Goal: Download file/media

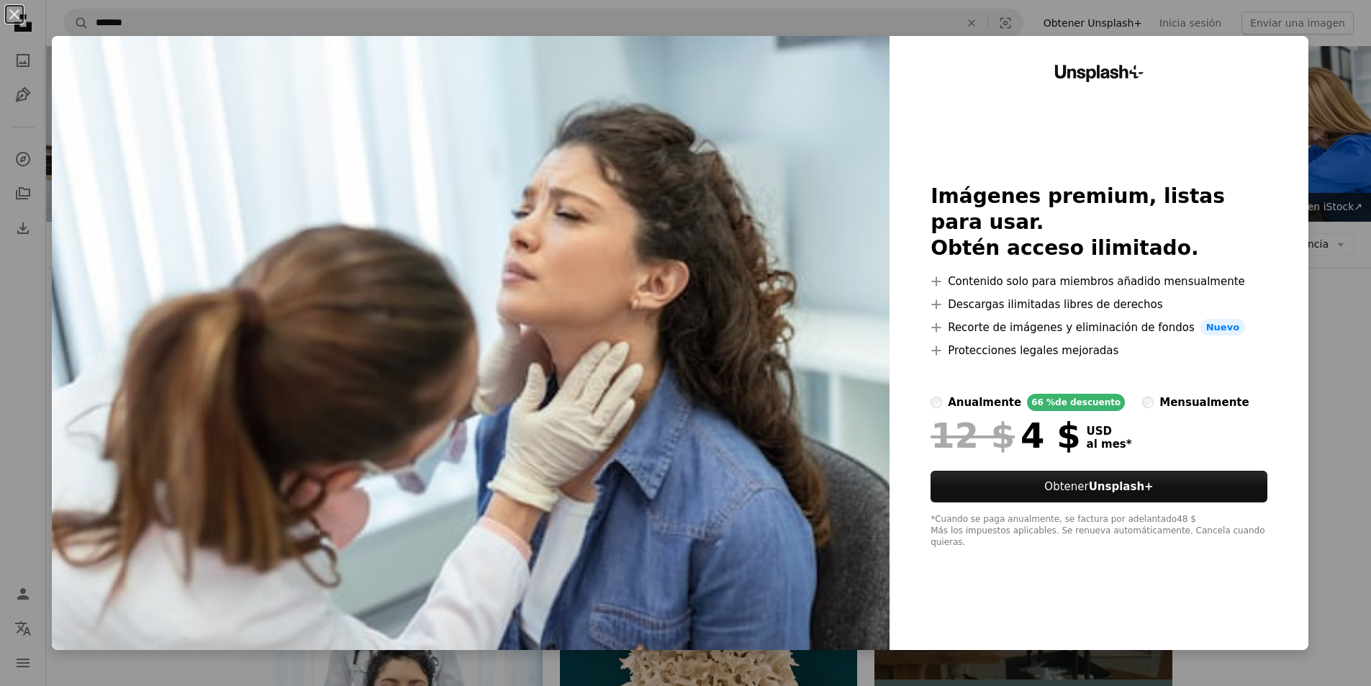
scroll to position [72, 0]
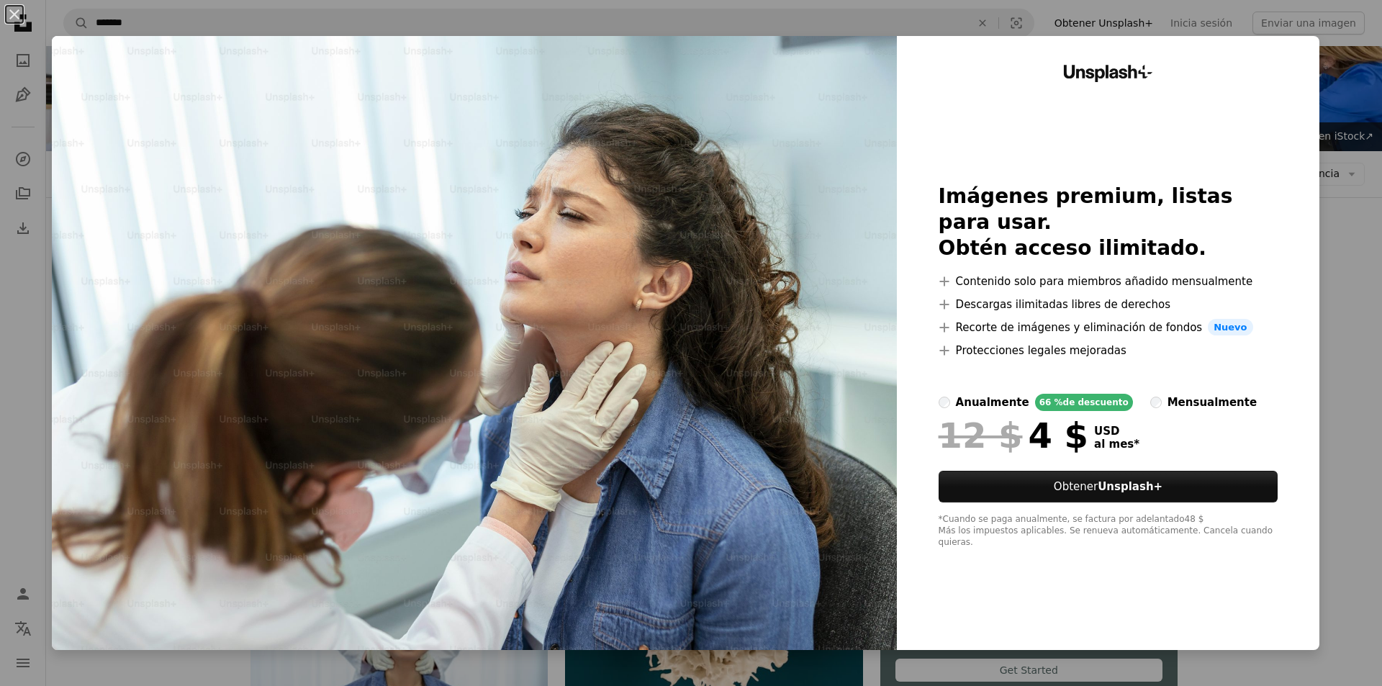
click at [1337, 221] on div "An X shape Unsplash+ Imágenes premium, listas para usar. Obtén acceso ilimitado…" at bounding box center [691, 343] width 1382 height 686
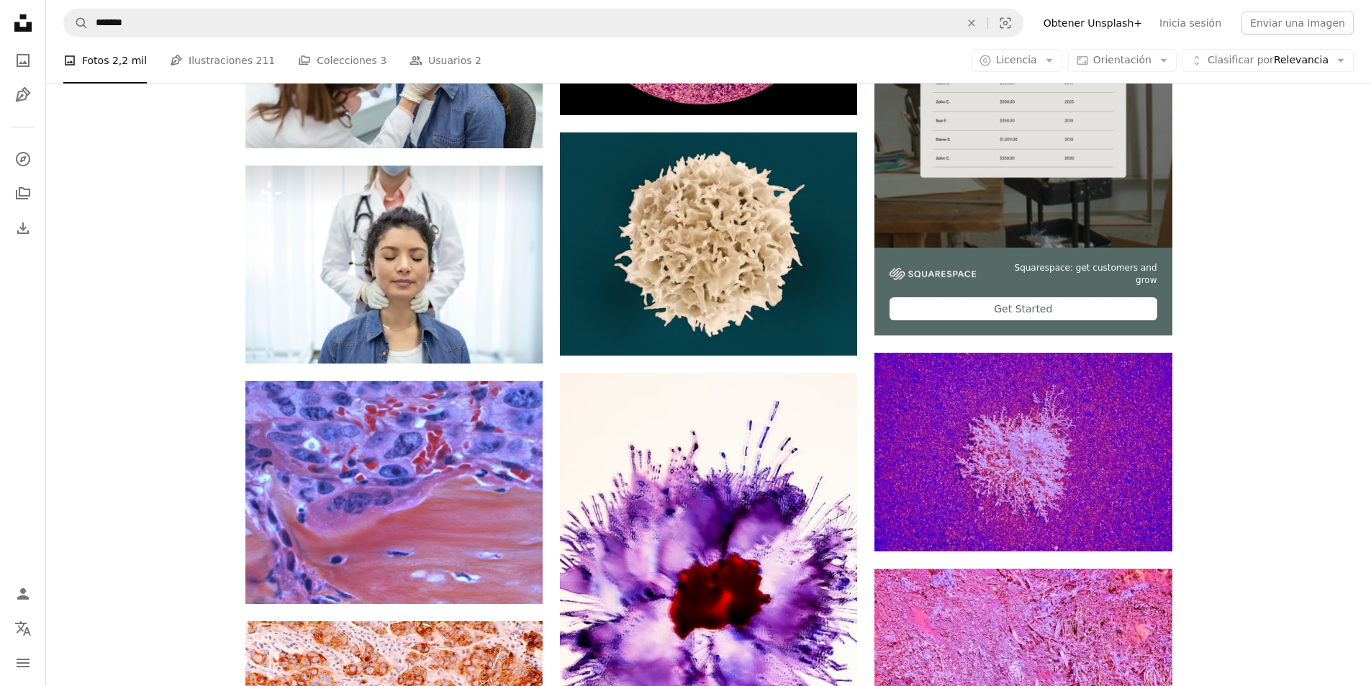
scroll to position [216, 0]
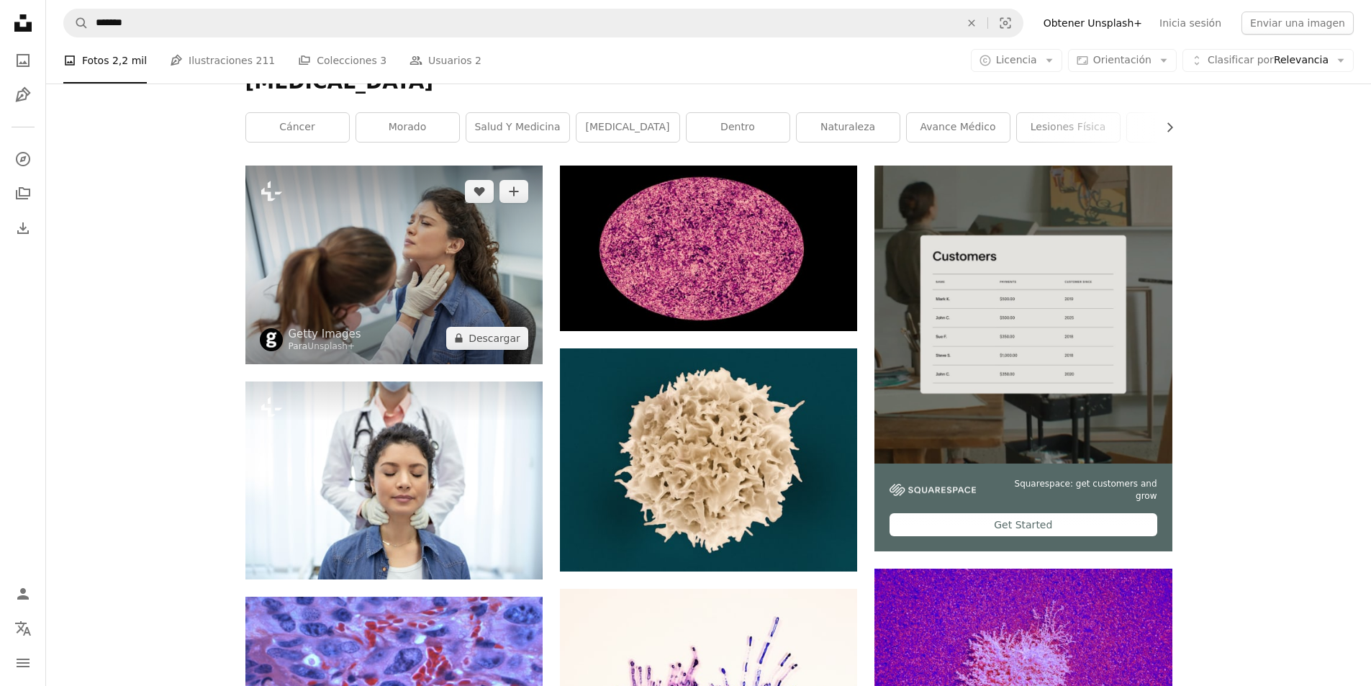
click at [391, 252] on img at bounding box center [393, 265] width 297 height 198
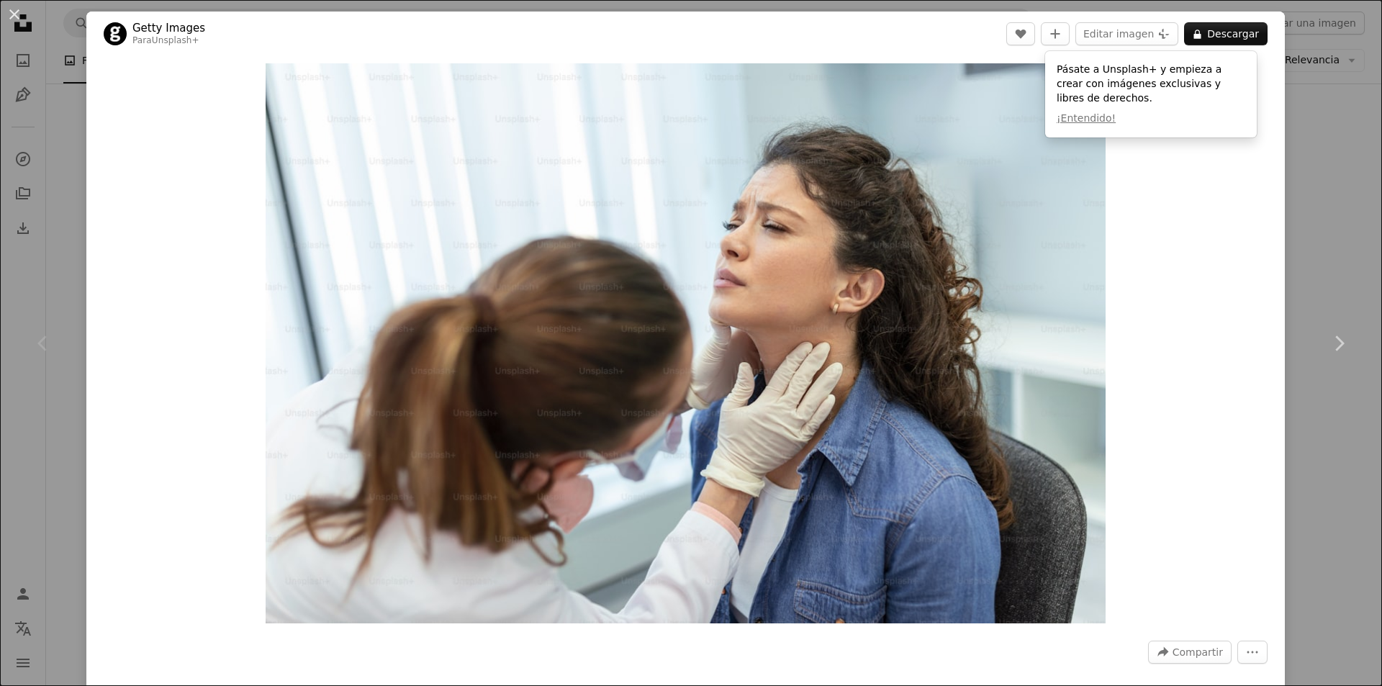
click at [1317, 150] on div "An X shape Chevron left Chevron right Getty Images Para Unsplash+ A heart A plu…" at bounding box center [691, 343] width 1382 height 686
